Goal: Information Seeking & Learning: Learn about a topic

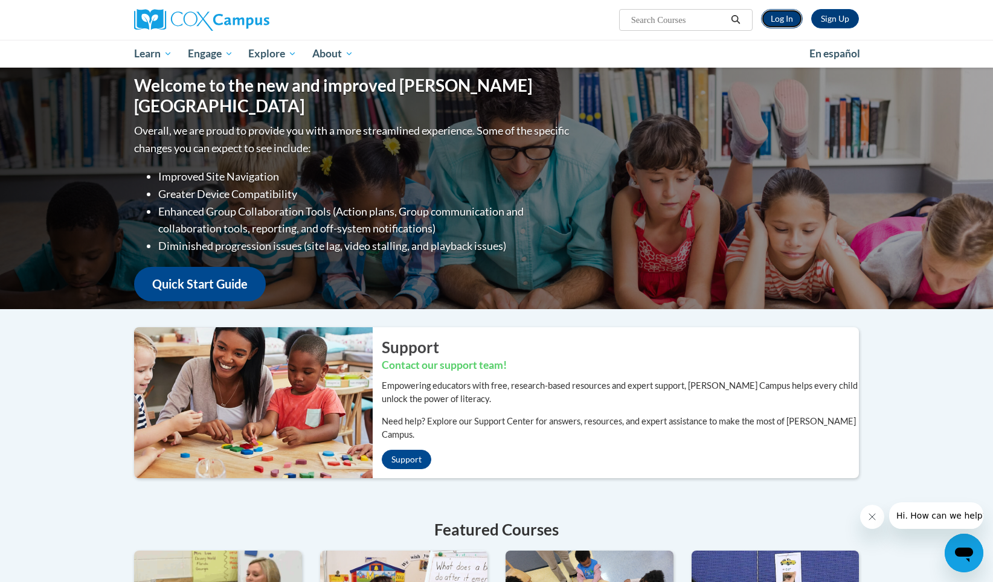
click at [768, 22] on link "Log In" at bounding box center [782, 18] width 42 height 19
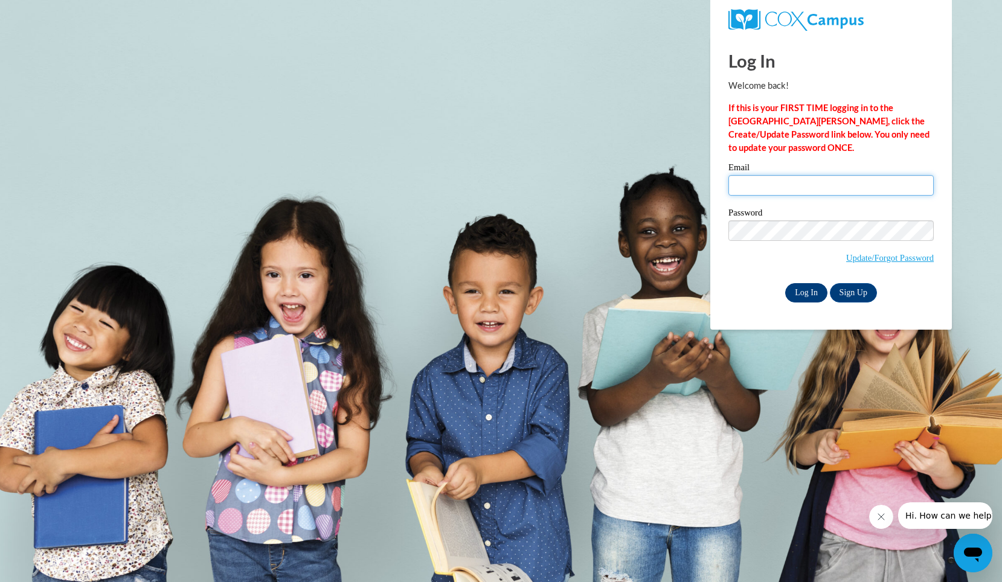
type input "[EMAIL_ADDRESS][DOMAIN_NAME]"
click at [813, 283] on input "Log In" at bounding box center [806, 292] width 42 height 19
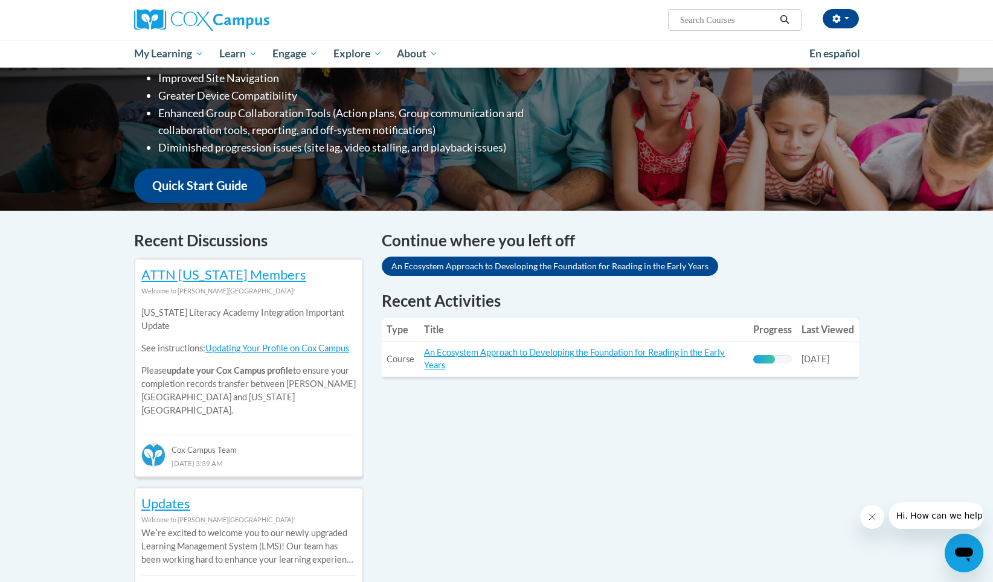
scroll to position [216, 0]
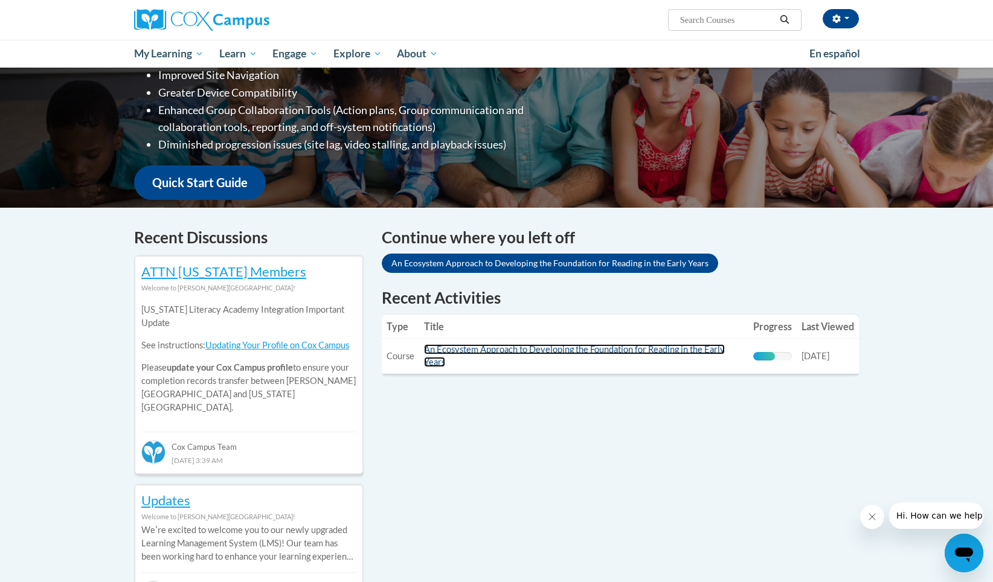
click at [598, 347] on link "An Ecosystem Approach to Developing the Foundation for Reading in the Early Yea…" at bounding box center [574, 355] width 301 height 23
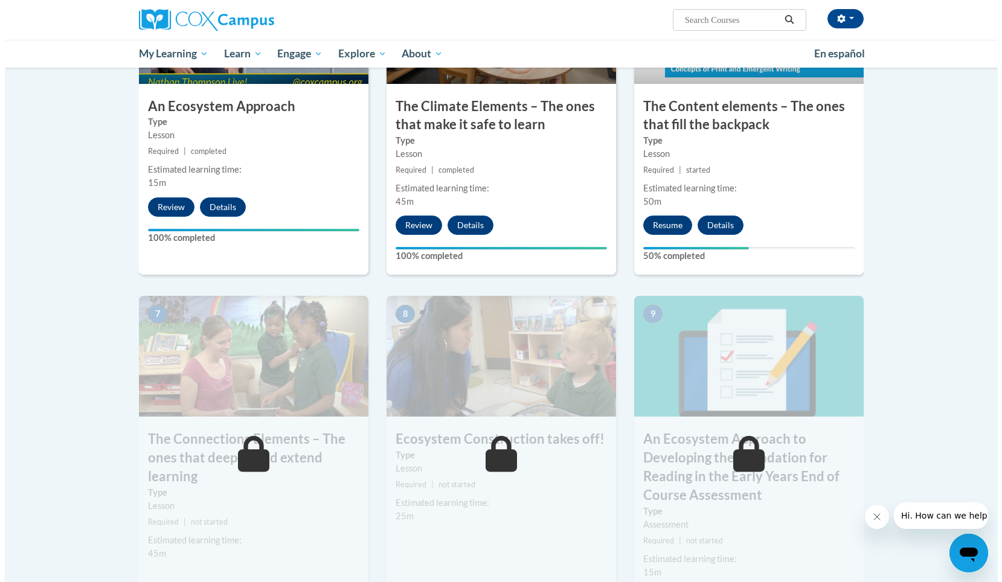
scroll to position [717, 0]
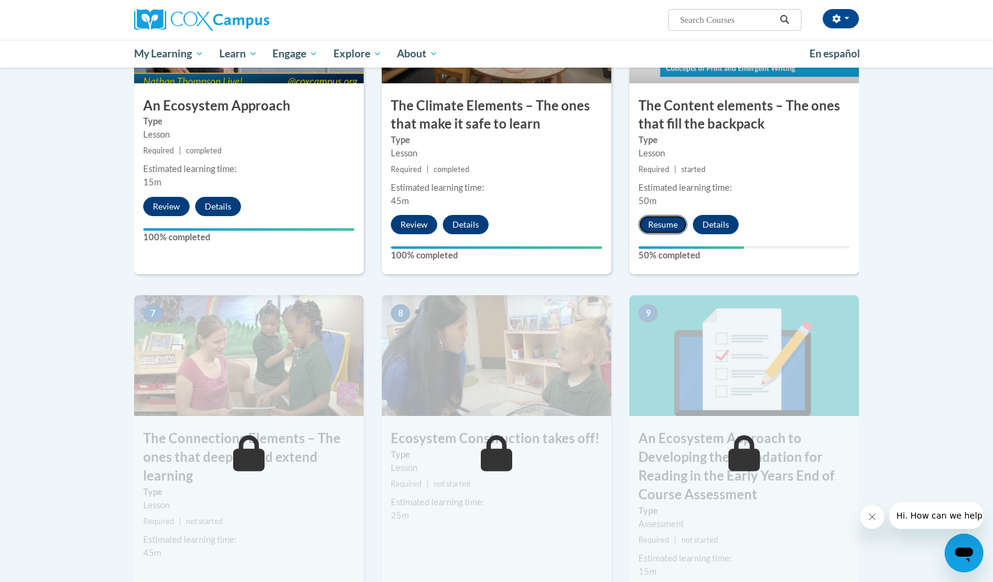
click at [659, 226] on button "Resume" at bounding box center [662, 224] width 49 height 19
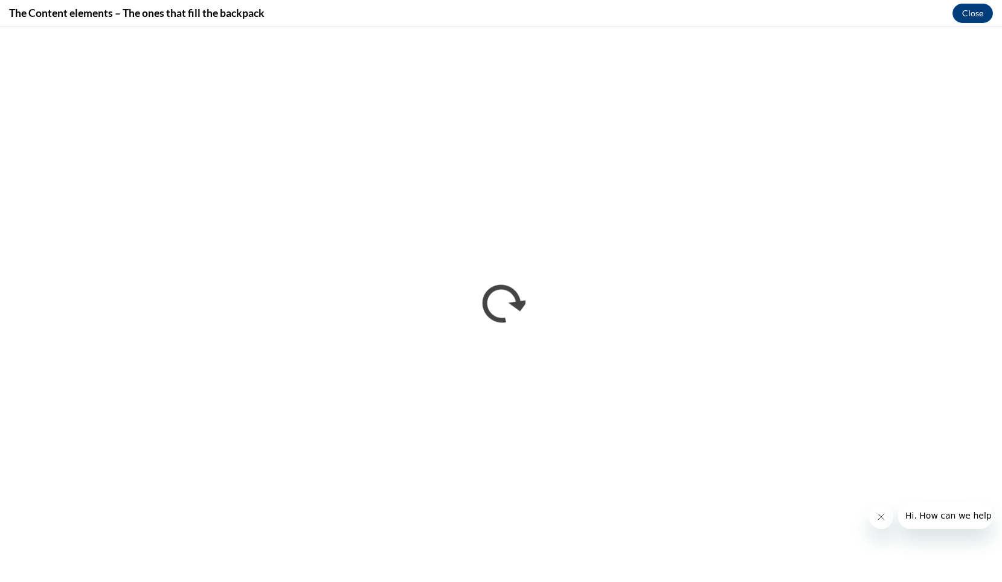
scroll to position [0, 0]
click at [882, 517] on icon "Close message from company" at bounding box center [880, 517] width 10 height 10
